Goal: Understand process/instructions

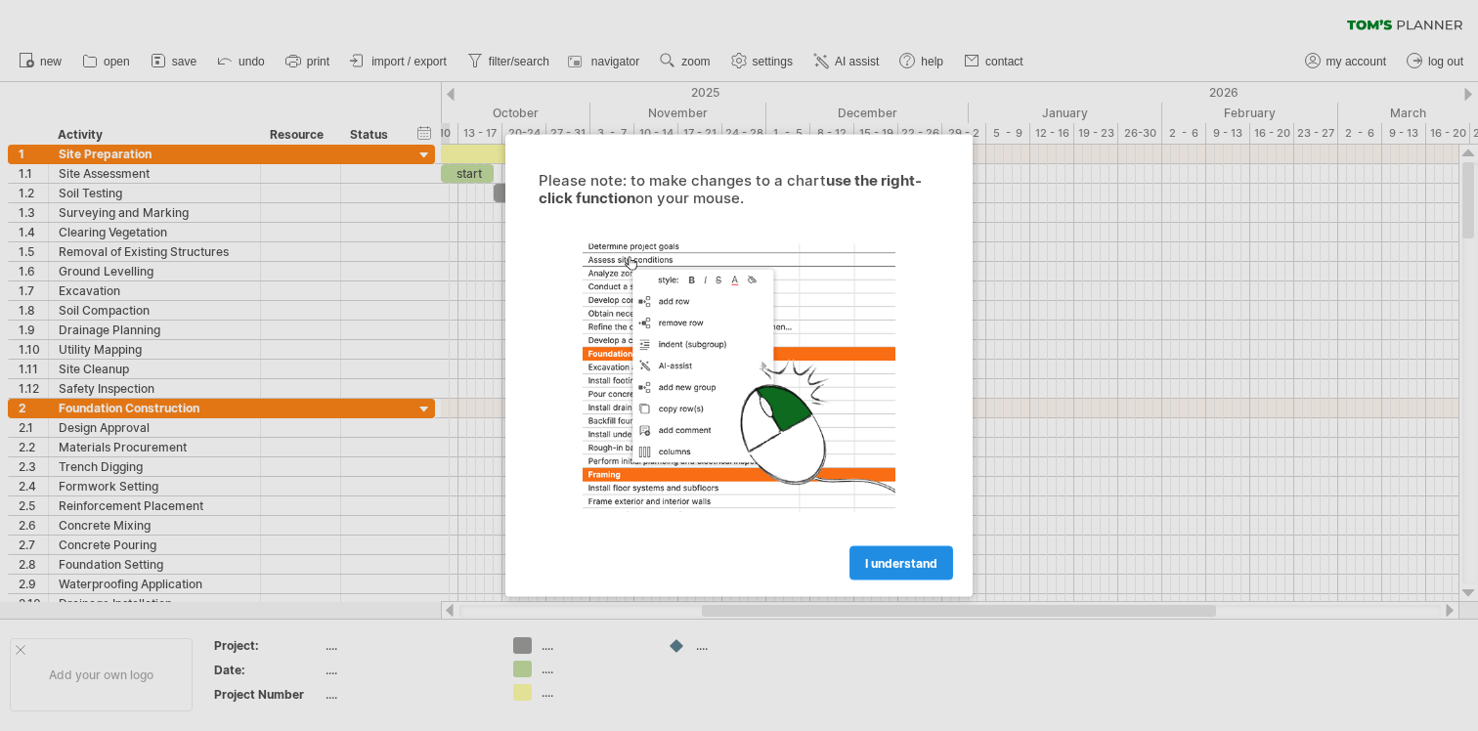
click at [895, 570] on link "I understand" at bounding box center [901, 563] width 104 height 34
click at [894, 571] on link "I understand" at bounding box center [901, 563] width 104 height 34
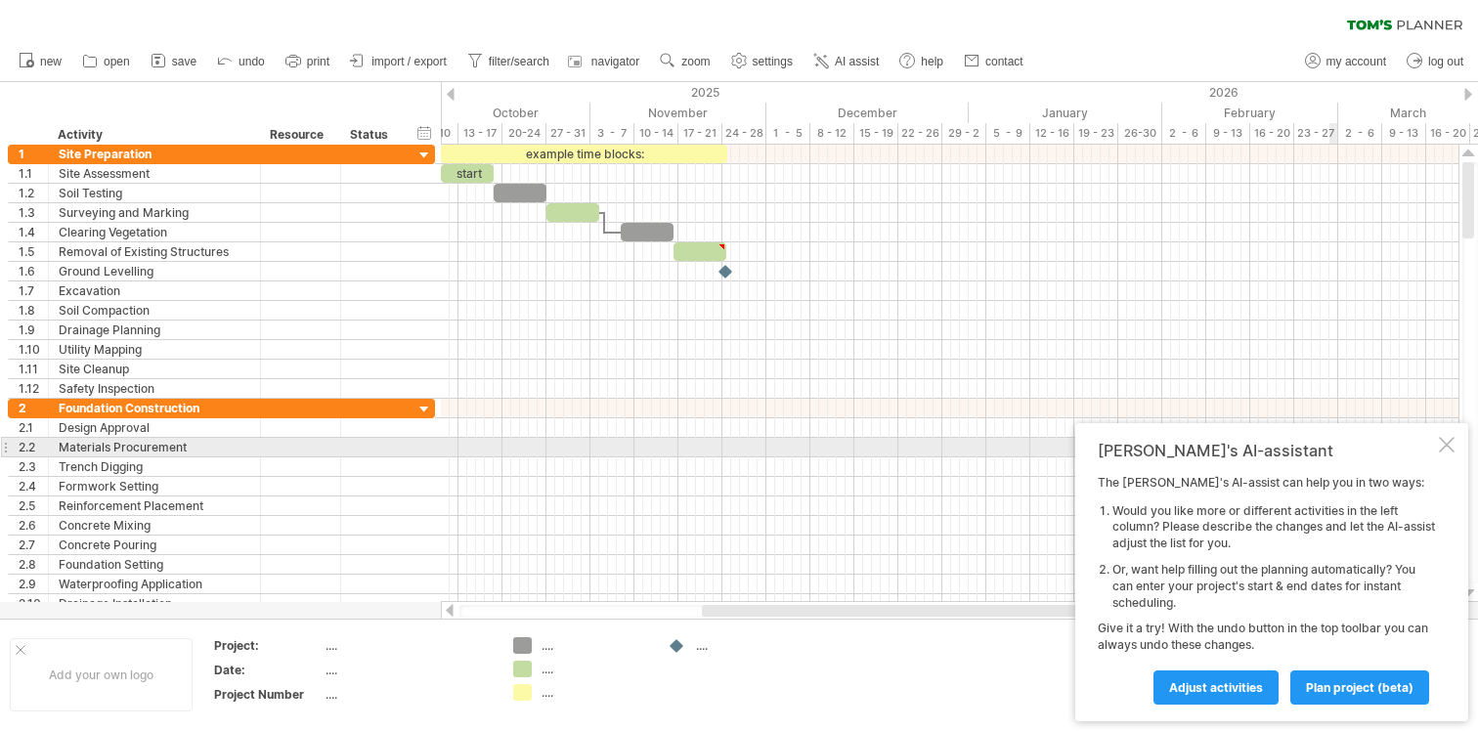
click at [1450, 441] on div at bounding box center [1447, 445] width 16 height 16
